Goal: Task Accomplishment & Management: Manage account settings

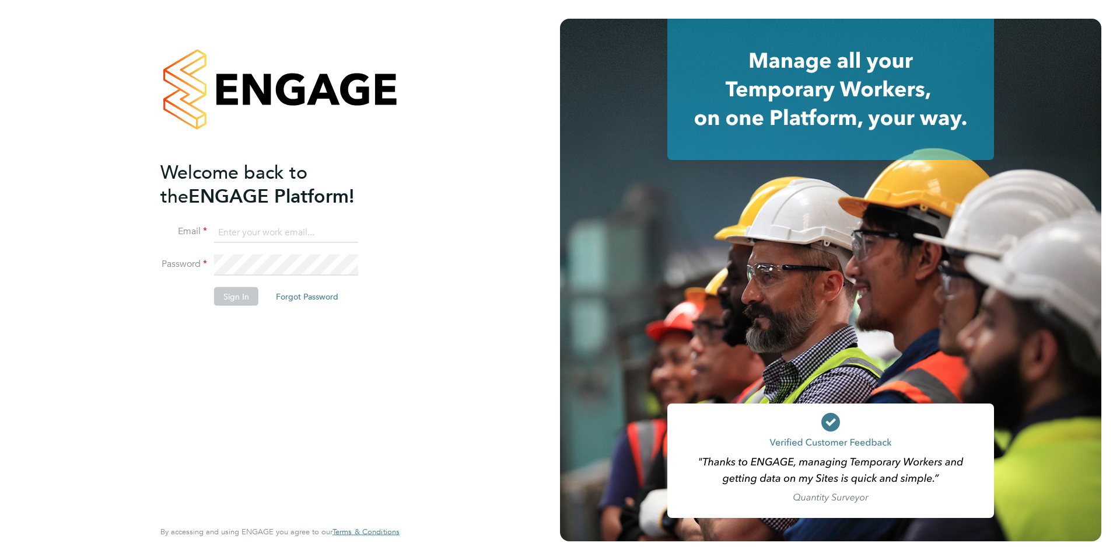
type input "[PERSON_NAME][EMAIL_ADDRESS][PERSON_NAME][DOMAIN_NAME]"
click at [239, 299] on button "Sign In" at bounding box center [236, 295] width 44 height 19
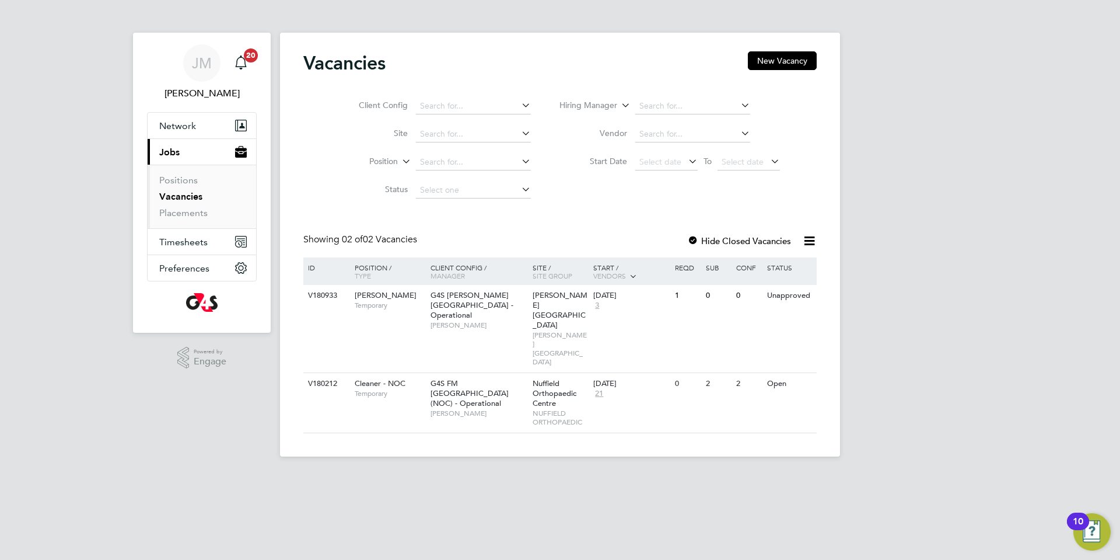
click at [193, 200] on link "Vacancies" at bounding box center [180, 196] width 43 height 11
click at [188, 244] on span "Timesheets" at bounding box center [183, 241] width 48 height 11
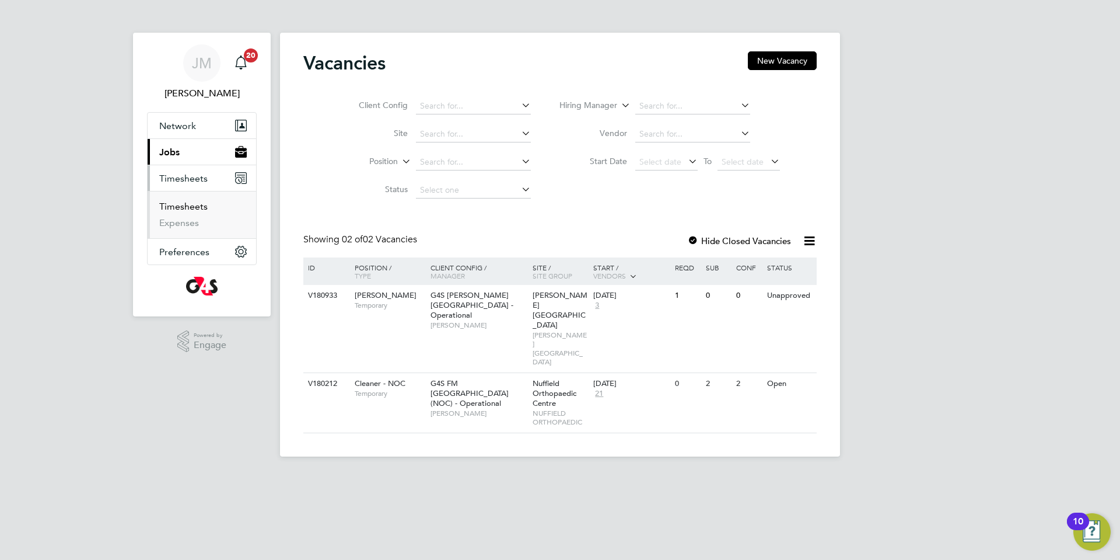
click at [191, 207] on link "Timesheets" at bounding box center [183, 206] width 48 height 11
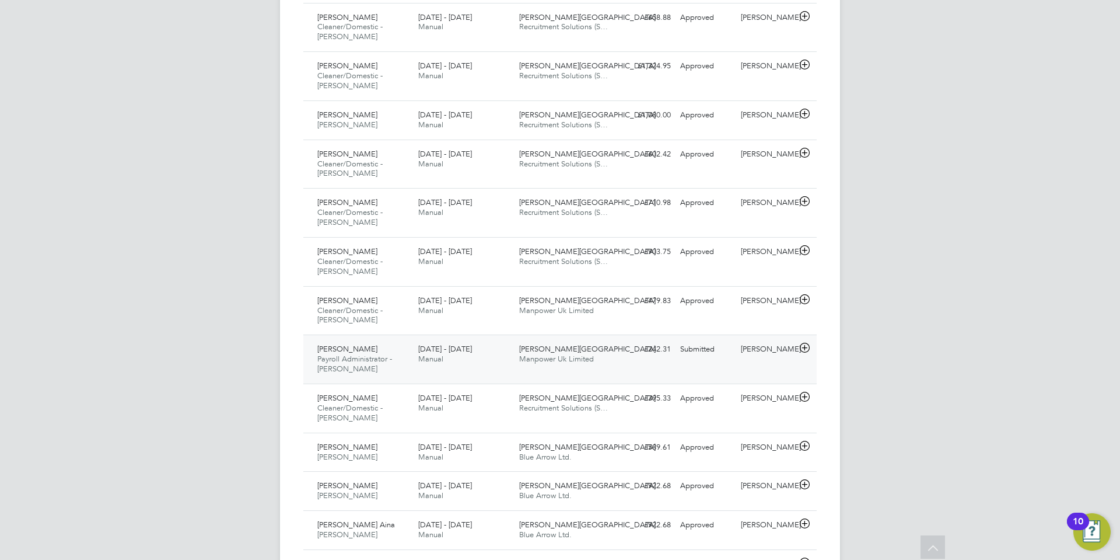
click at [537, 349] on span "[PERSON_NAME][GEOGRAPHIC_DATA]" at bounding box center [587, 349] width 137 height 10
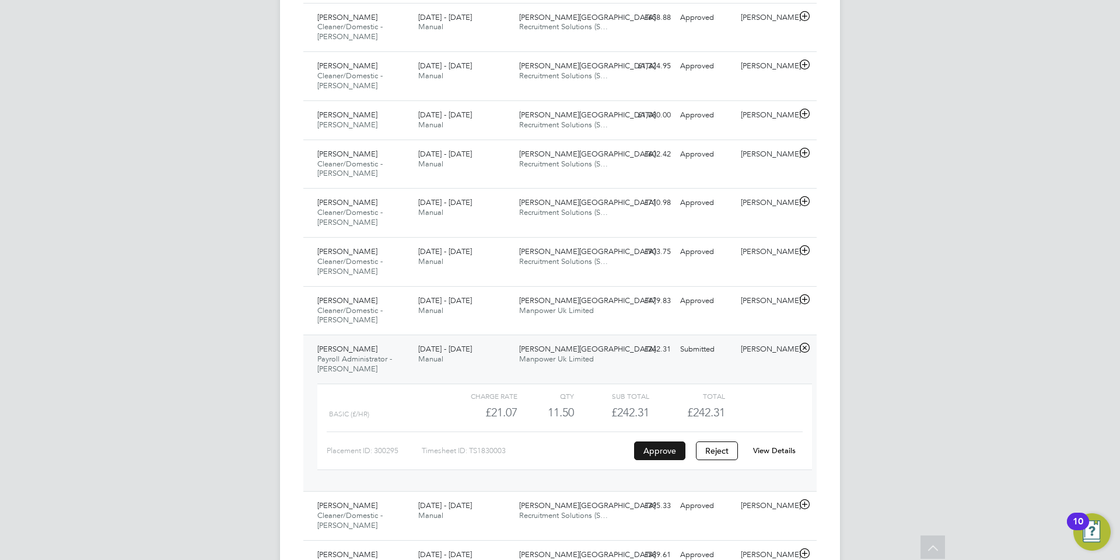
click at [667, 454] on button "Approve" at bounding box center [659, 450] width 51 height 19
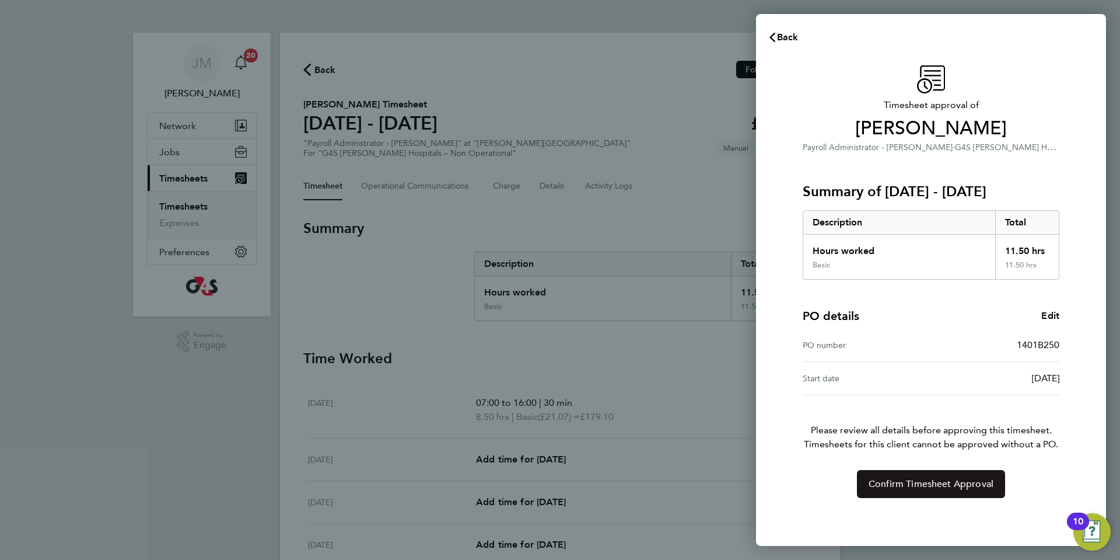
click at [933, 490] on button "Confirm Timesheet Approval" at bounding box center [931, 484] width 148 height 28
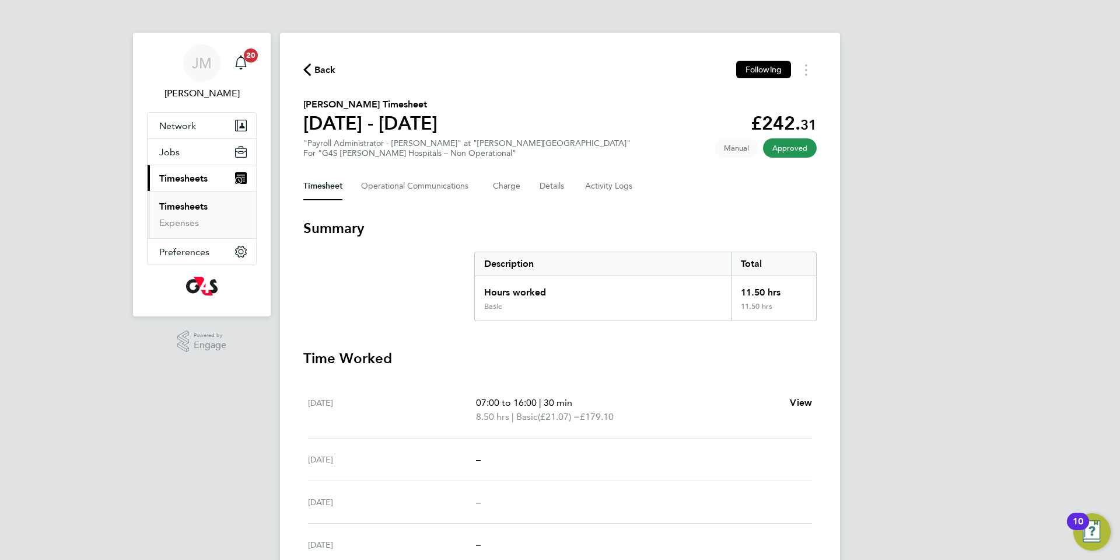
click at [166, 211] on link "Timesheets" at bounding box center [183, 206] width 48 height 11
